Goal: Communication & Community: Share content

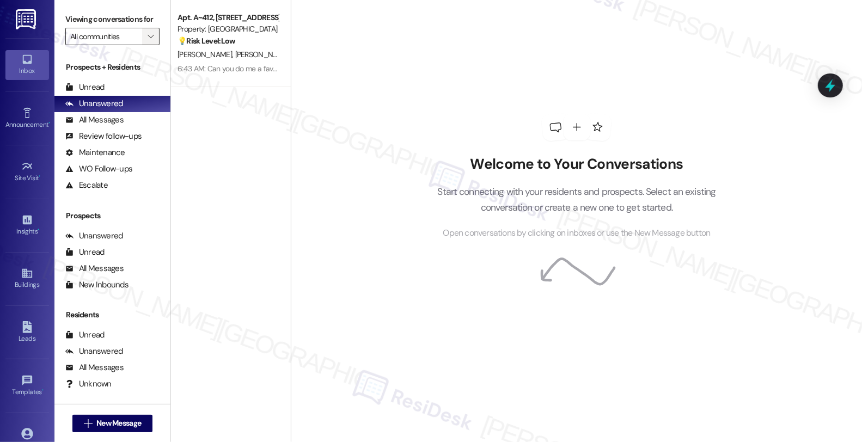
click at [148, 41] on icon "" at bounding box center [151, 36] width 6 height 9
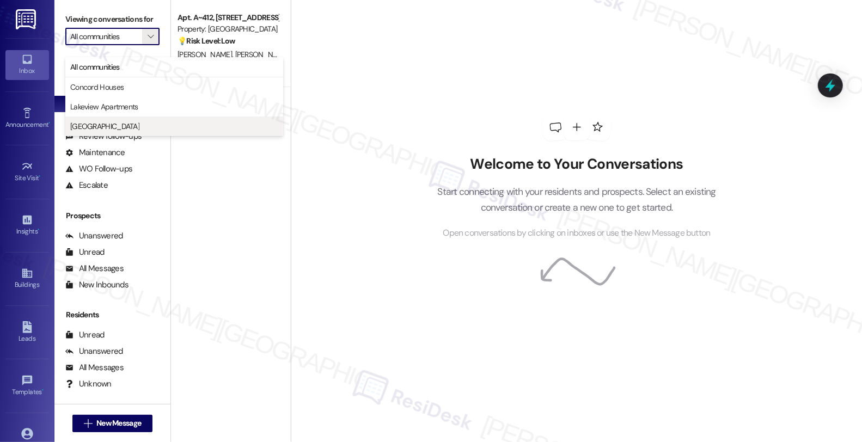
click at [115, 122] on span "[GEOGRAPHIC_DATA]" at bounding box center [174, 126] width 208 height 11
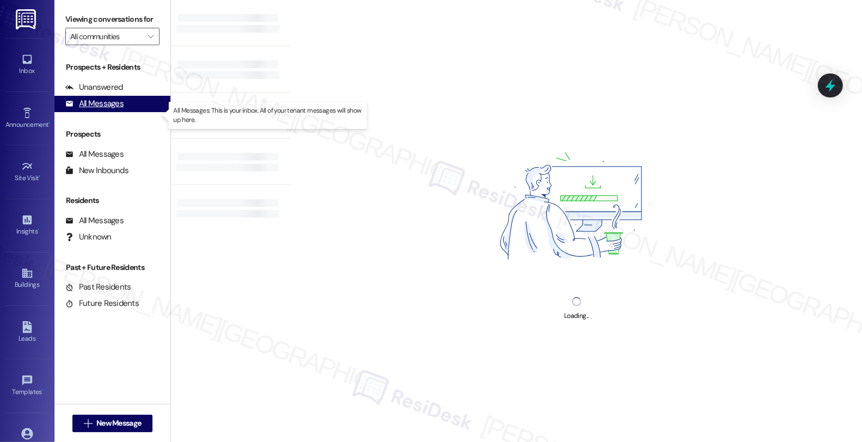
type input "[GEOGRAPHIC_DATA]"
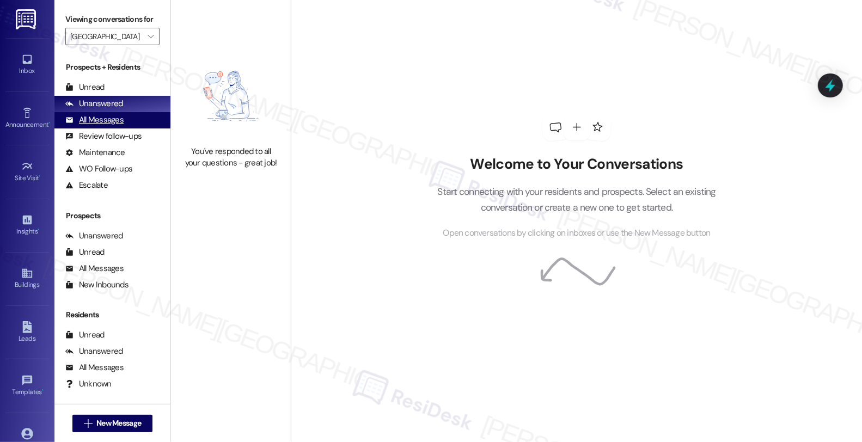
click at [113, 126] on div "All Messages" at bounding box center [94, 119] width 58 height 11
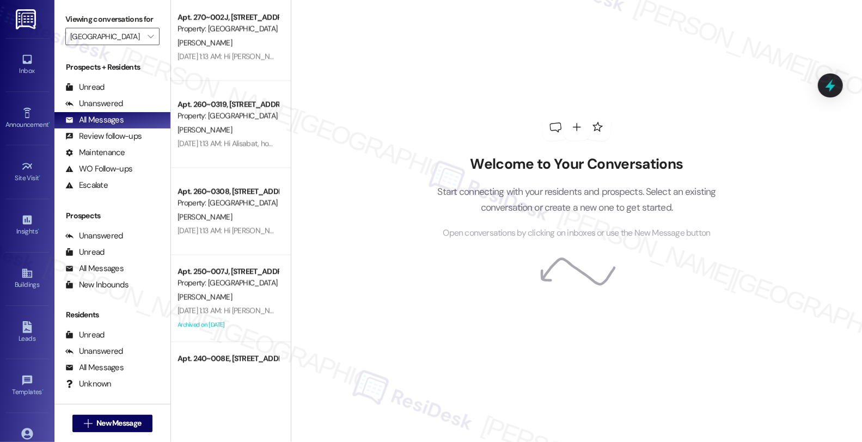
scroll to position [3990, 0]
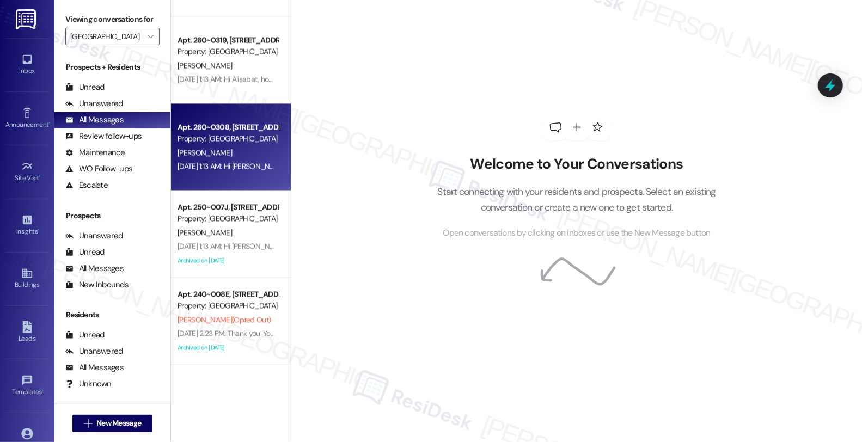
click at [228, 171] on div "[DATE] 1:13 AM: Hi [PERSON_NAME], how are you? A friendly reminder that your re…" at bounding box center [227, 167] width 103 height 14
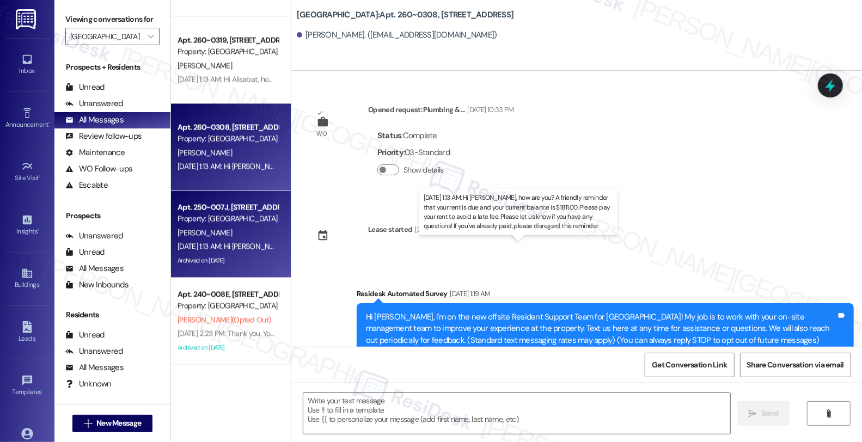
type textarea "Fetching suggested responses. Please feel free to read through the conversation…"
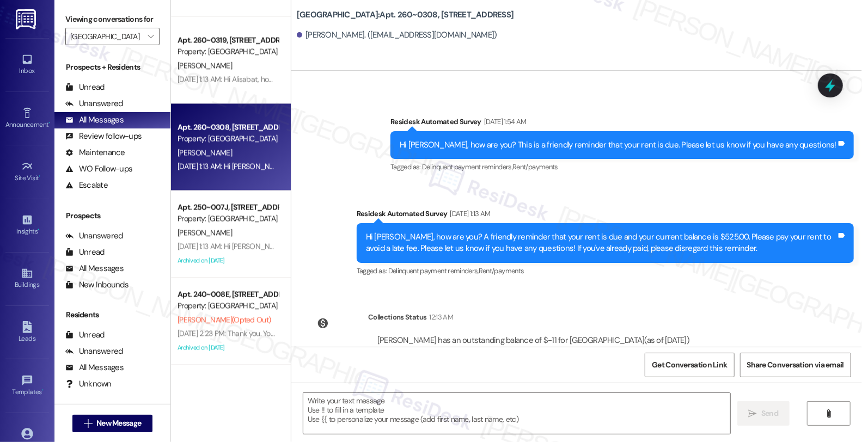
scroll to position [942, 0]
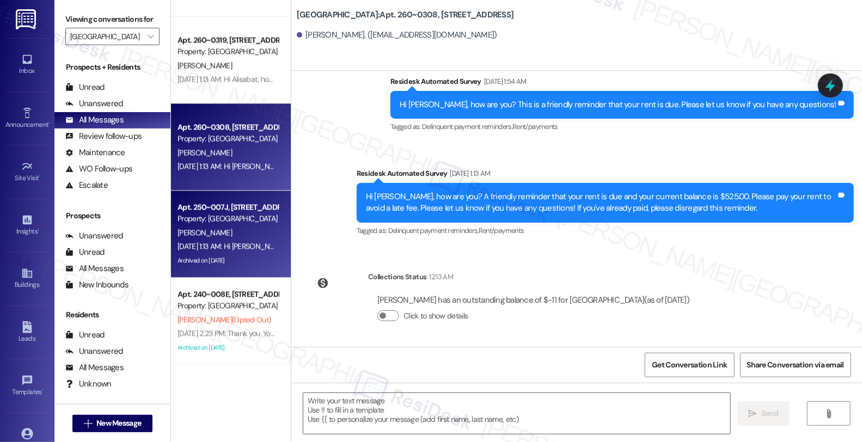
click at [236, 232] on div "[PERSON_NAME]" at bounding box center [227, 233] width 103 height 14
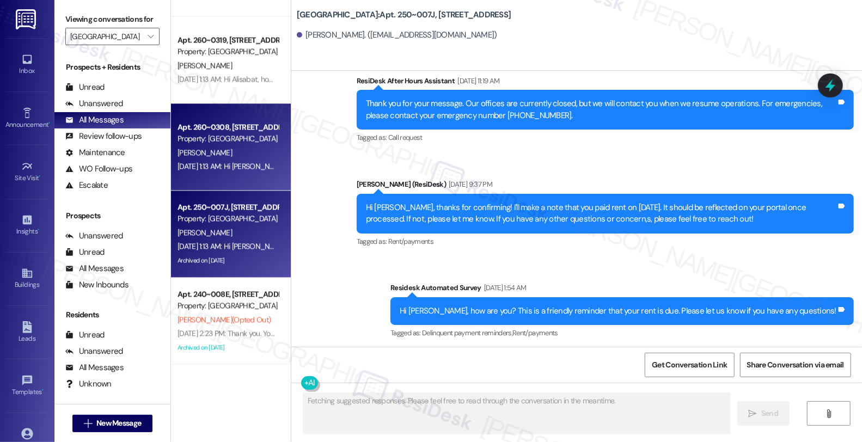
scroll to position [15270, 0]
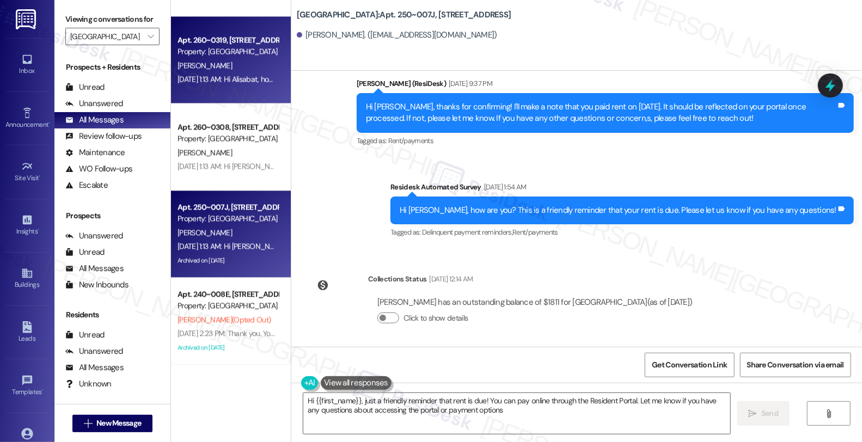
type textarea "Hi {{first_name}}, just a friendly reminder that rent is due! You can pay onlin…"
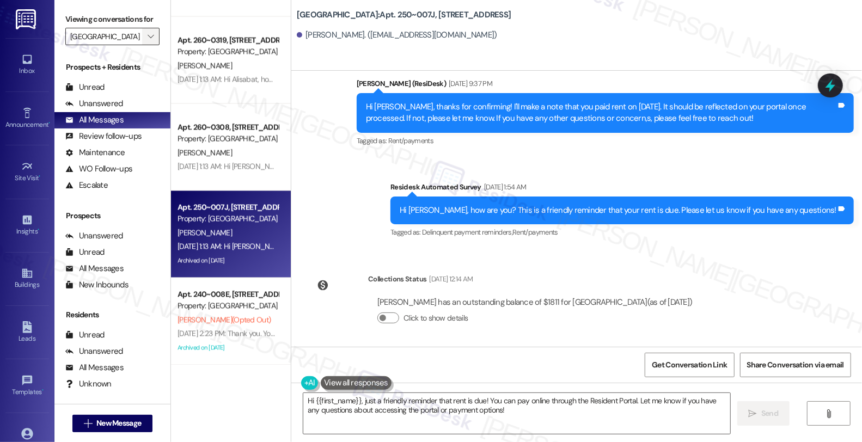
click at [148, 45] on span "" at bounding box center [150, 36] width 10 height 17
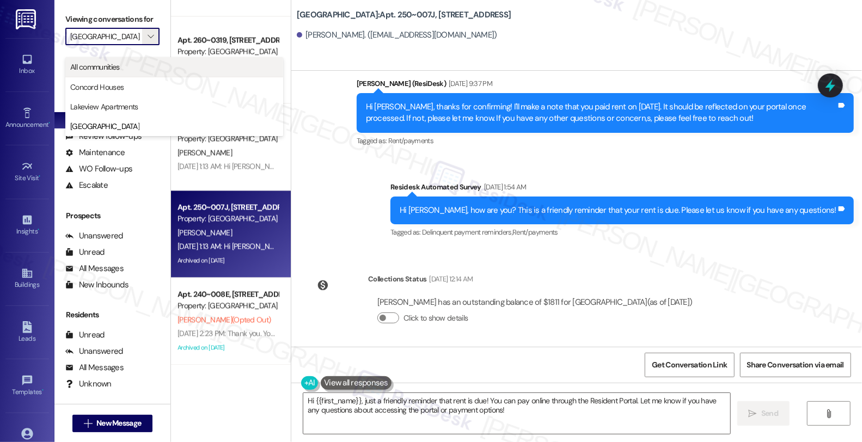
click at [119, 65] on span "All communities" at bounding box center [95, 67] width 50 height 11
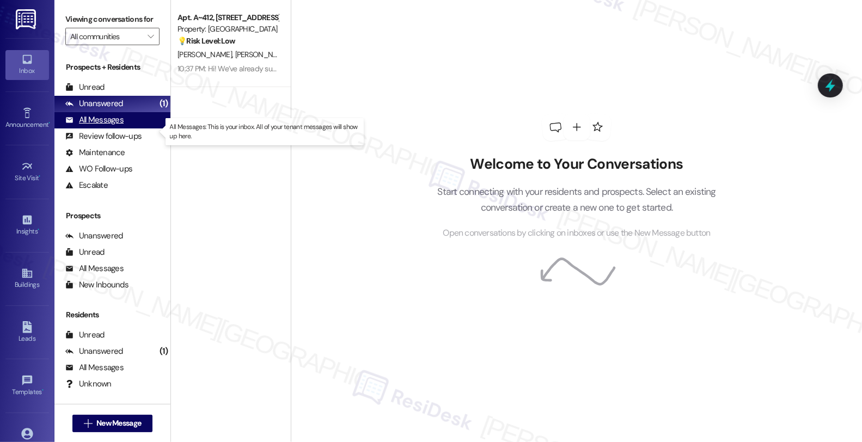
click at [120, 126] on div "All Messages" at bounding box center [94, 119] width 58 height 11
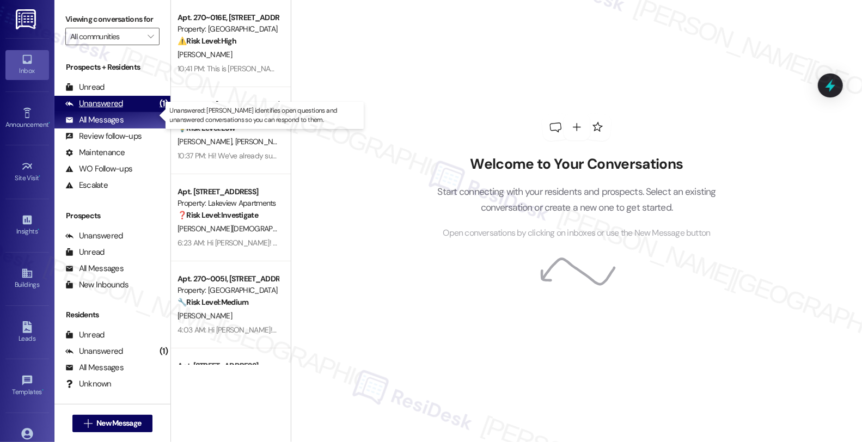
click at [115, 109] on div "Unanswered" at bounding box center [94, 103] width 58 height 11
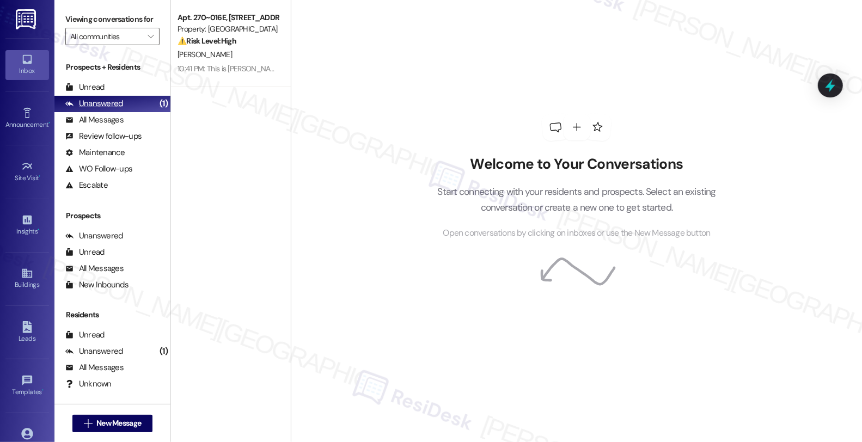
click at [116, 109] on div "Unanswered" at bounding box center [94, 103] width 58 height 11
click at [115, 126] on div "All Messages" at bounding box center [94, 119] width 58 height 11
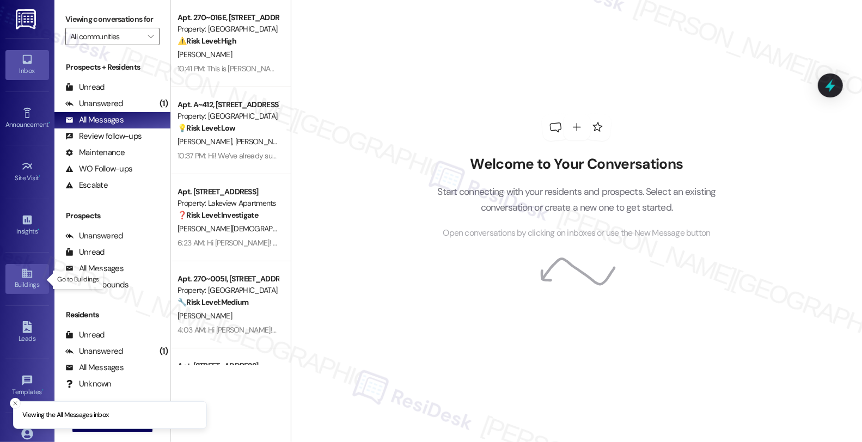
click at [23, 284] on div "Buildings" at bounding box center [27, 284] width 54 height 11
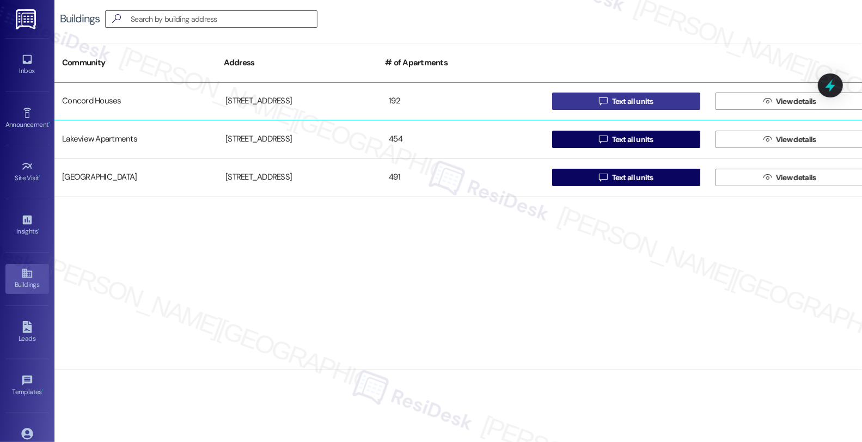
click at [618, 104] on span "Text all units" at bounding box center [632, 101] width 41 height 11
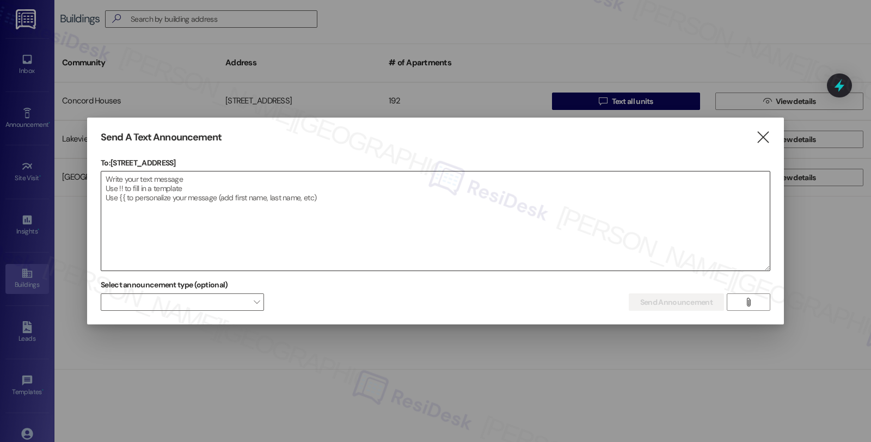
click at [403, 217] on textarea at bounding box center [435, 220] width 668 height 99
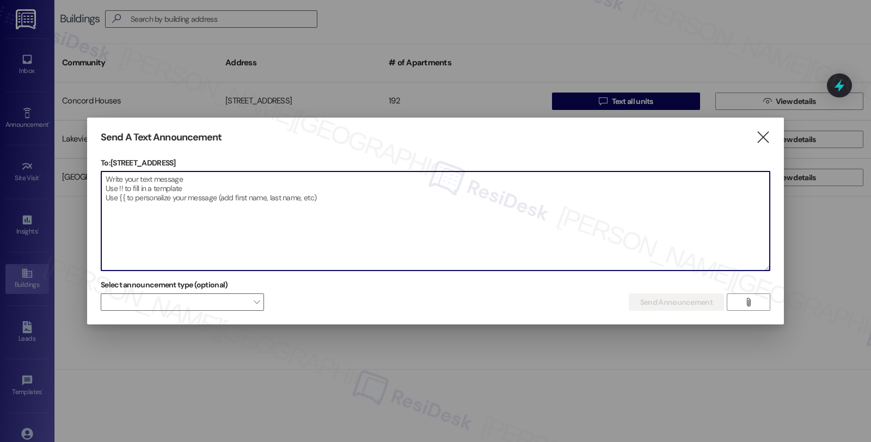
paste textarea "Great news! You can now text me for maintenance issues — no more messy apps or …"
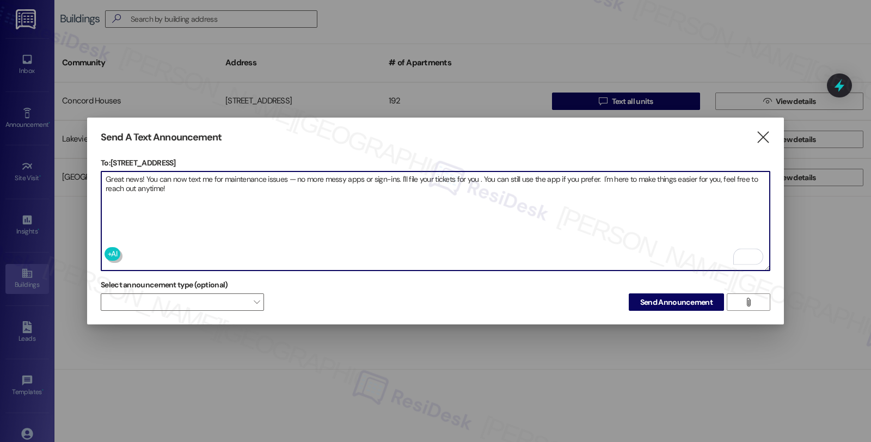
type textarea "Great news! You can now text me for maintenance issues — no more messy apps or …"
click at [756, 135] on icon "" at bounding box center [763, 137] width 15 height 11
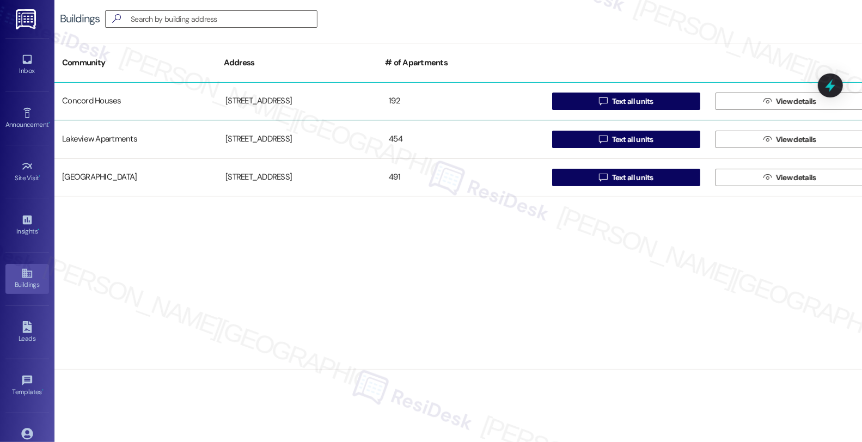
click at [120, 98] on div "Concord Houses" at bounding box center [135, 101] width 163 height 22
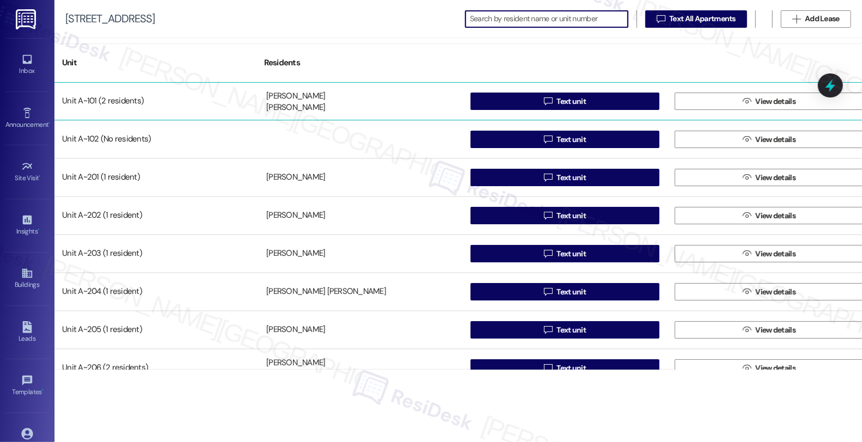
click at [107, 101] on div "Unit A~101 (2 residents)" at bounding box center [156, 101] width 204 height 22
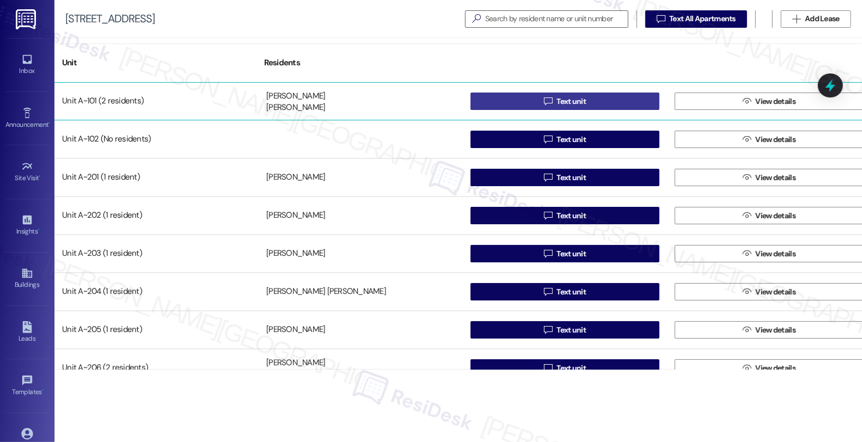
click at [487, 97] on button " Text unit" at bounding box center [564, 101] width 189 height 17
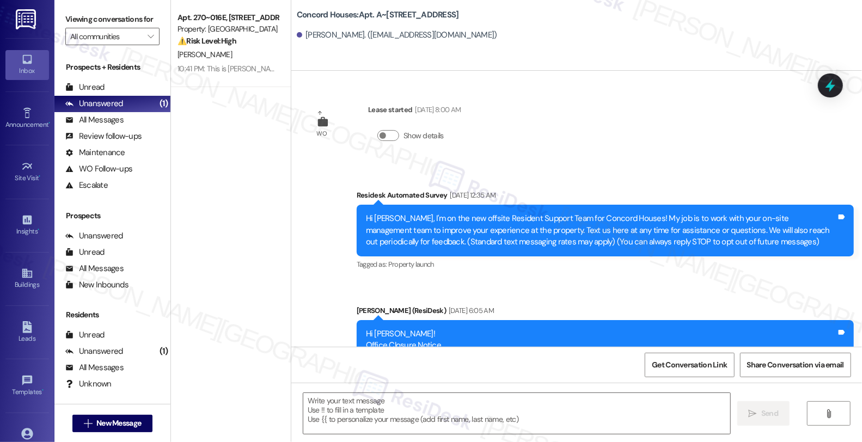
type textarea "Fetching suggested responses. Please feel free to read through the conversation…"
drag, startPoint x: 367, startPoint y: 15, endPoint x: 390, endPoint y: 14, distance: 22.9
click at [390, 14] on b "Concord Houses: Apt. A~[STREET_ADDRESS]" at bounding box center [378, 14] width 162 height 11
copy b "A~101,"
click at [97, 126] on div "All Messages" at bounding box center [94, 119] width 58 height 11
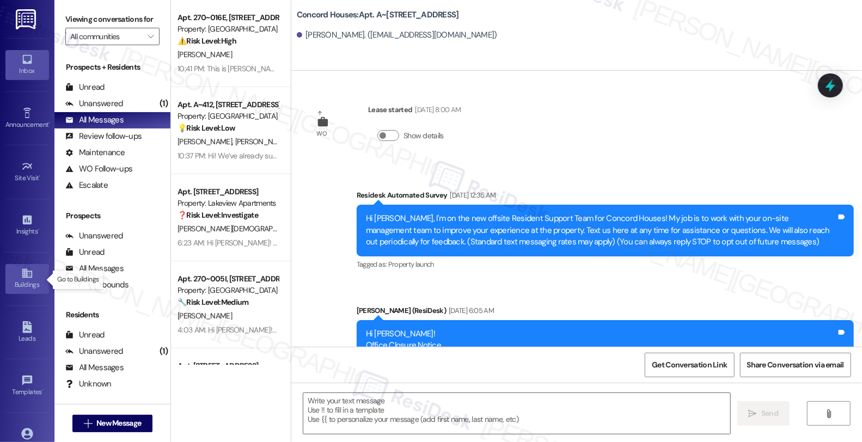
type textarea "Fetching suggested responses. Please feel free to read through the conversation…"
click at [33, 123] on div "Announcement •" at bounding box center [27, 124] width 54 height 11
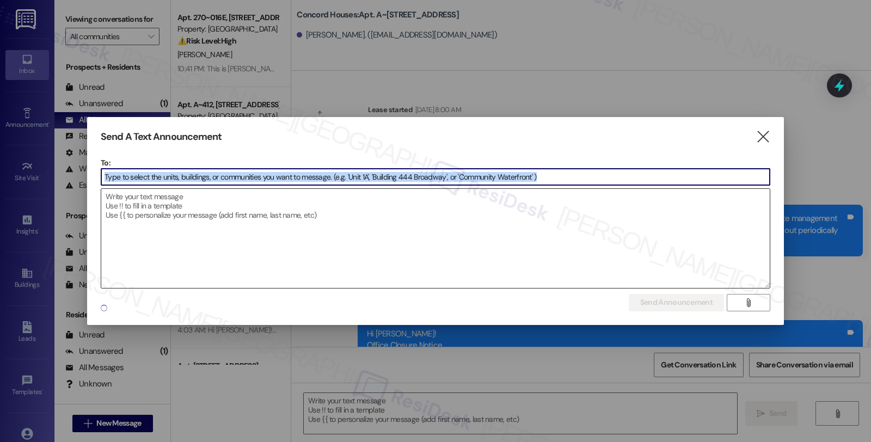
click at [300, 176] on div "To:  Drop image file here" at bounding box center [436, 222] width 670 height 131
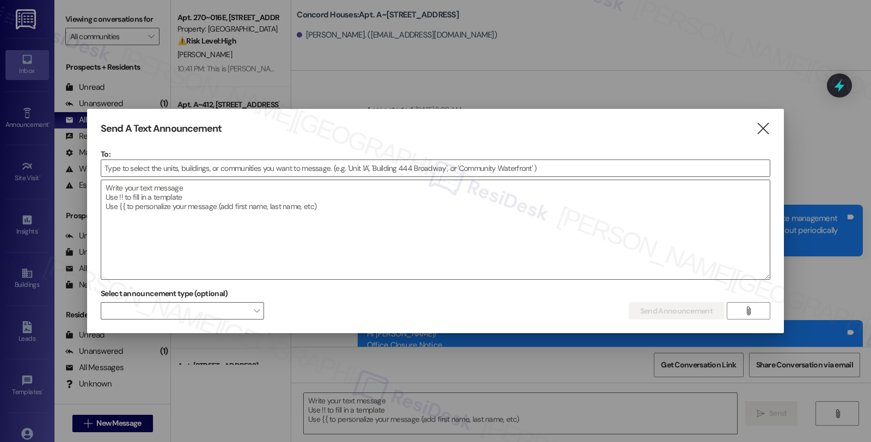
click at [553, 158] on p "To:" at bounding box center [436, 154] width 670 height 11
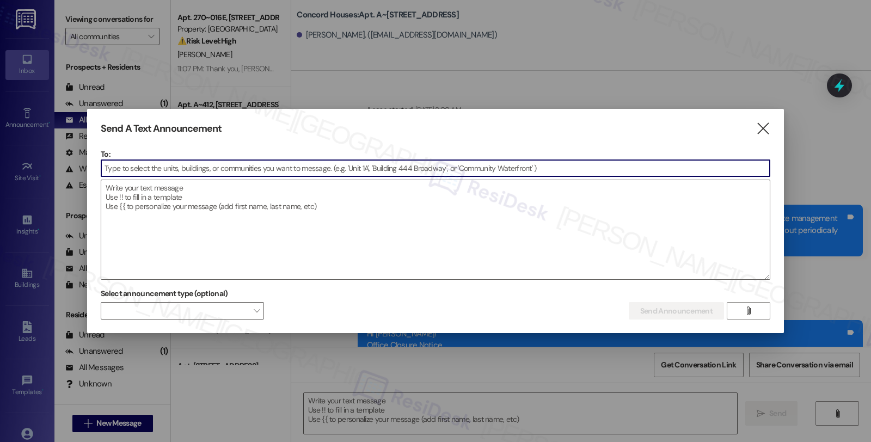
drag, startPoint x: 453, startPoint y: 163, endPoint x: 11, endPoint y: 164, distance: 442.0
click at [11, 164] on div "Send A Text Announcement  To:  Drop image file here Select announcement type …" at bounding box center [435, 221] width 871 height 442
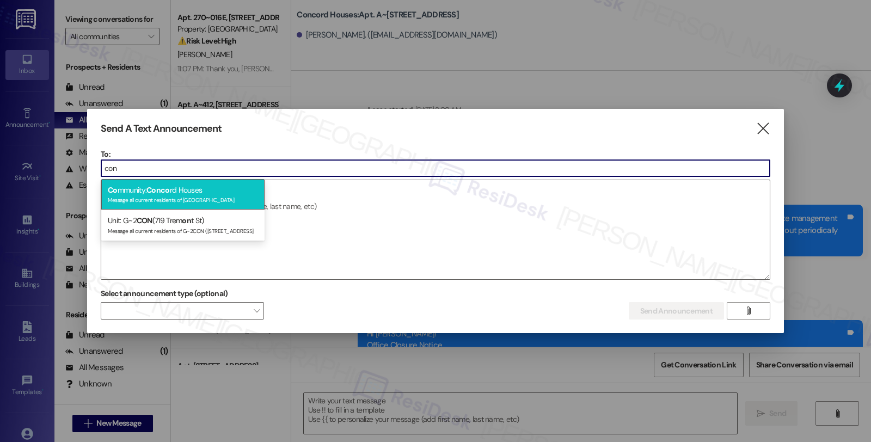
type input "con"
click at [242, 193] on div "Co mmunity: Conco rd Houses Message all current residents of [GEOGRAPHIC_DATA]" at bounding box center [182, 194] width 163 height 31
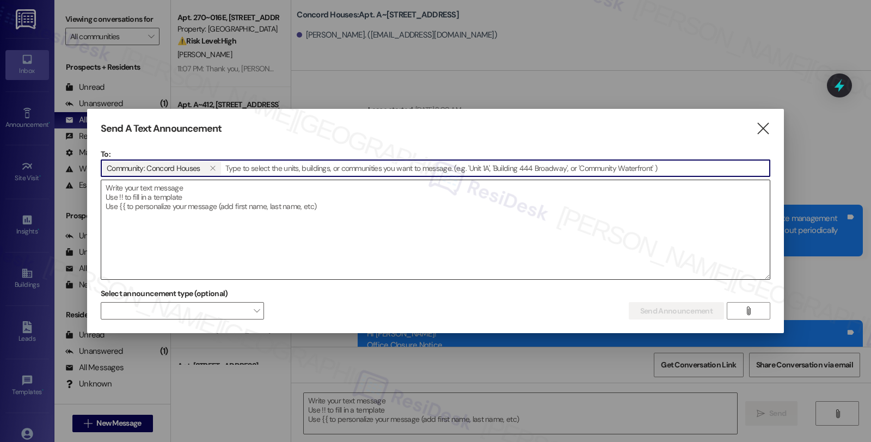
click at [416, 222] on textarea at bounding box center [435, 229] width 668 height 99
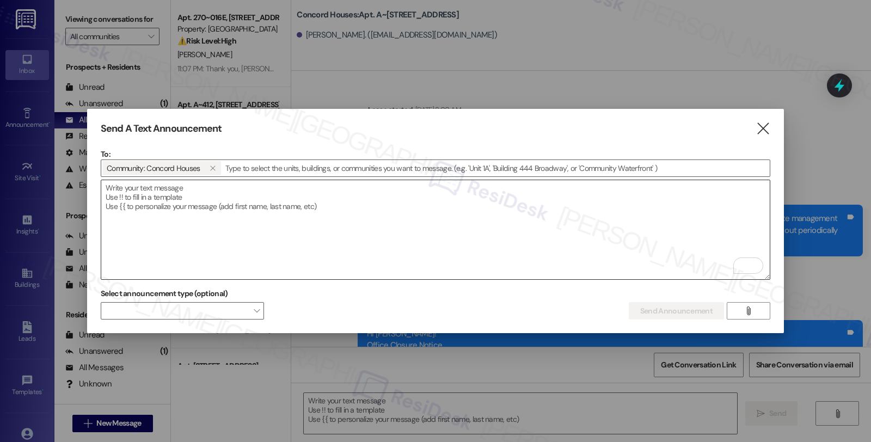
click at [694, 220] on textarea "To enrich screen reader interactions, please activate Accessibility in Grammarl…" at bounding box center [435, 229] width 668 height 99
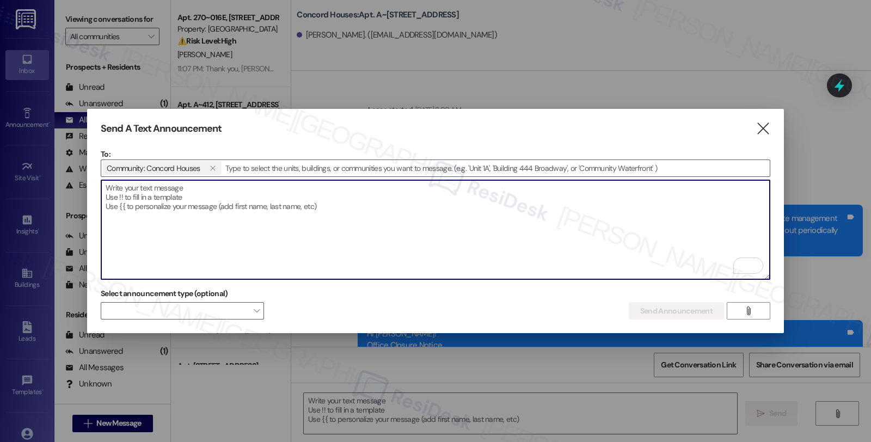
click at [168, 203] on textarea "To enrich screen reader interactions, please activate Accessibility in Grammarl…" at bounding box center [435, 229] width 668 height 99
paste textarea "Great news! You can now text me for maintenance issues — no more messy apps or …"
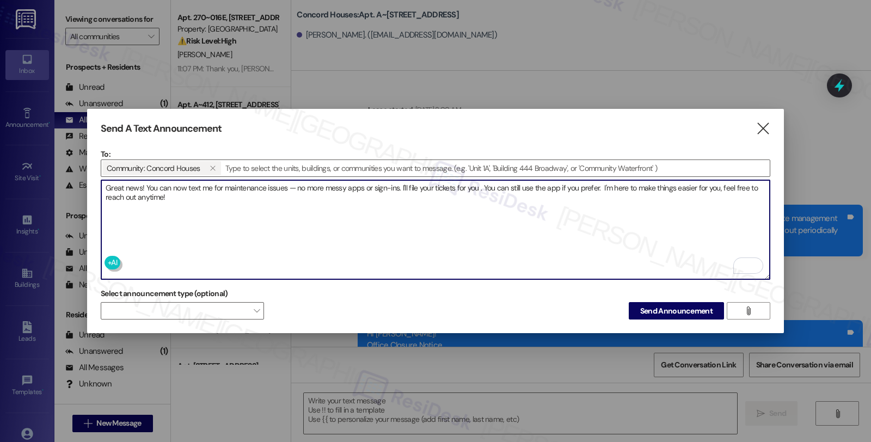
click at [109, 188] on textarea "Great news! You can now text me for maintenance issues — no more messy apps or …" at bounding box center [435, 229] width 668 height 99
type textarea "Great news! You can now text me for maintenance issues — no more messy apps or …"
click at [672, 305] on span "Send Announcement" at bounding box center [676, 310] width 72 height 11
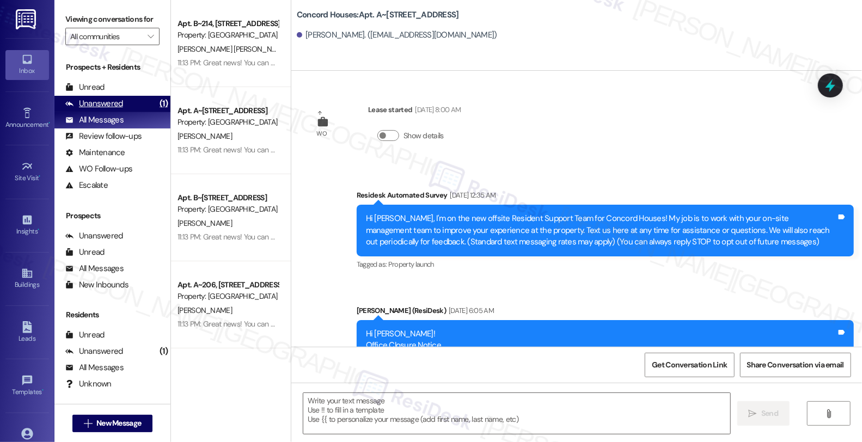
click at [117, 107] on div "Unanswered (1)" at bounding box center [112, 104] width 116 height 16
